Goal: Navigation & Orientation: Go to known website

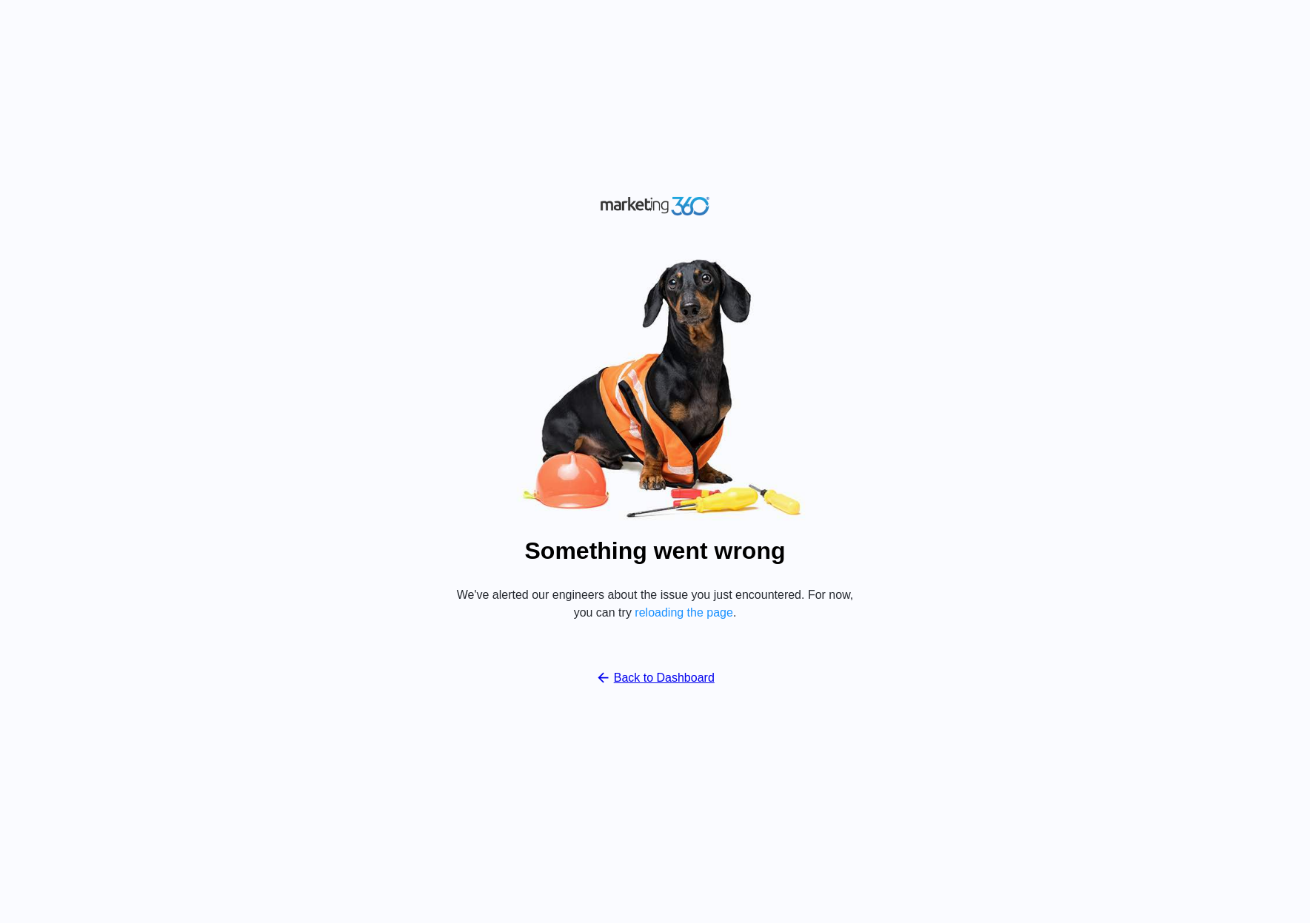
click at [1113, 270] on div "Something went wrong We've alerted our engineers about the issue you just encou…" at bounding box center [655, 461] width 1310 height 923
